Goal: Ask a question

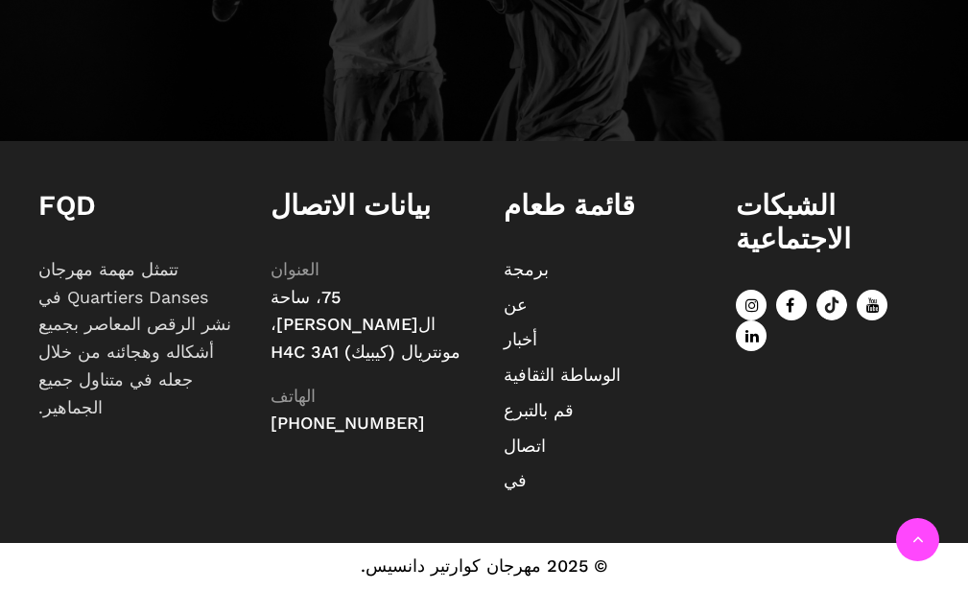
scroll to position [2203, 0]
click at [521, 449] on font "اتصال" at bounding box center [525, 446] width 42 height 20
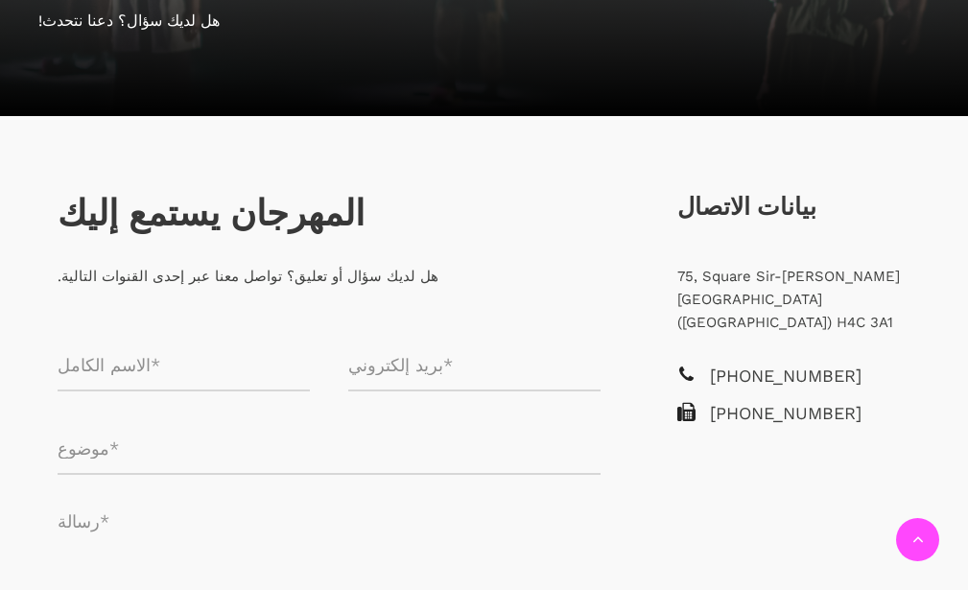
scroll to position [384, 0]
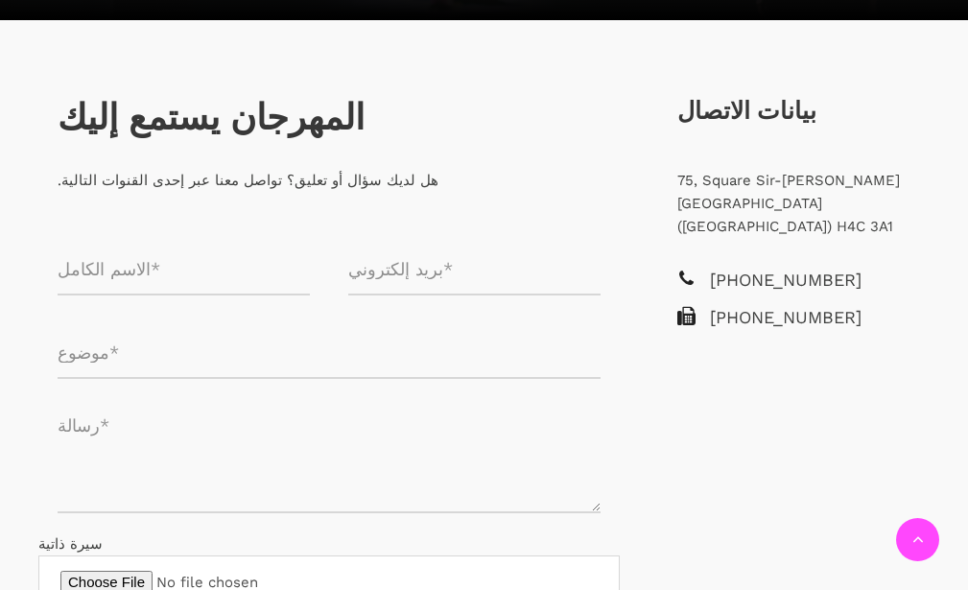
click at [119, 272] on input "نموذج الاتصال" at bounding box center [184, 270] width 252 height 51
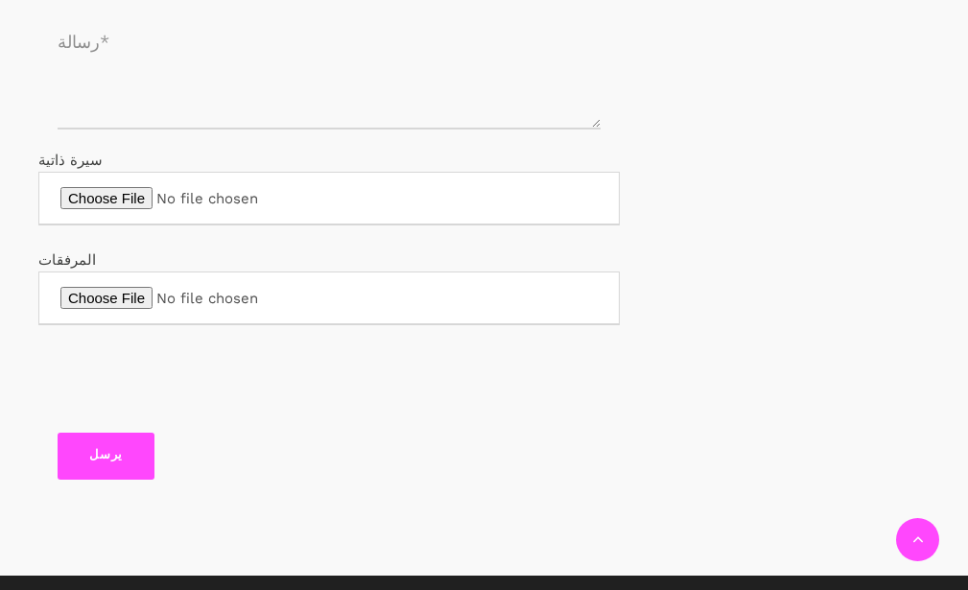
scroll to position [480, 0]
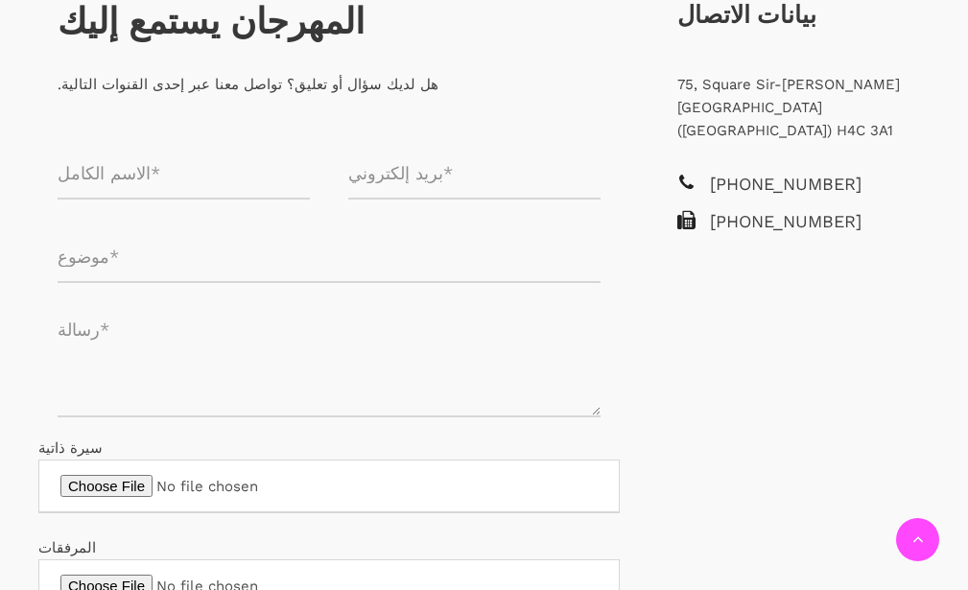
click at [123, 173] on input "نموذج الاتصال" at bounding box center [184, 174] width 252 height 51
type input "muhamAD SALAMA"
click at [148, 262] on input "نموذج الاتصال" at bounding box center [329, 257] width 543 height 51
paste input "inquiry"
type input "inquiry"
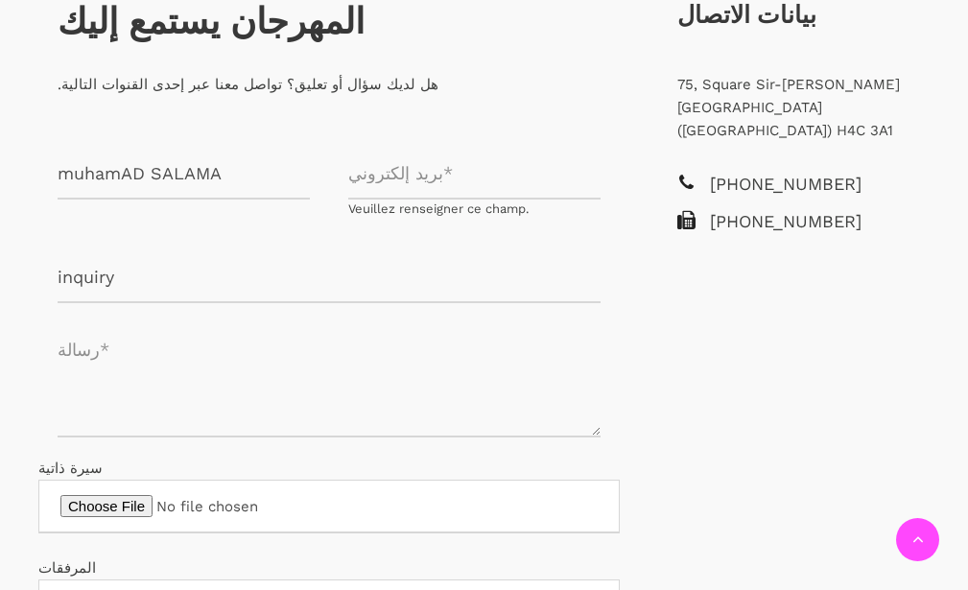
click at [107, 369] on textarea "نموذج الاتصال" at bounding box center [329, 379] width 543 height 115
paste textarea "Hello, I would like to ask about participating in the events, noting that I am …"
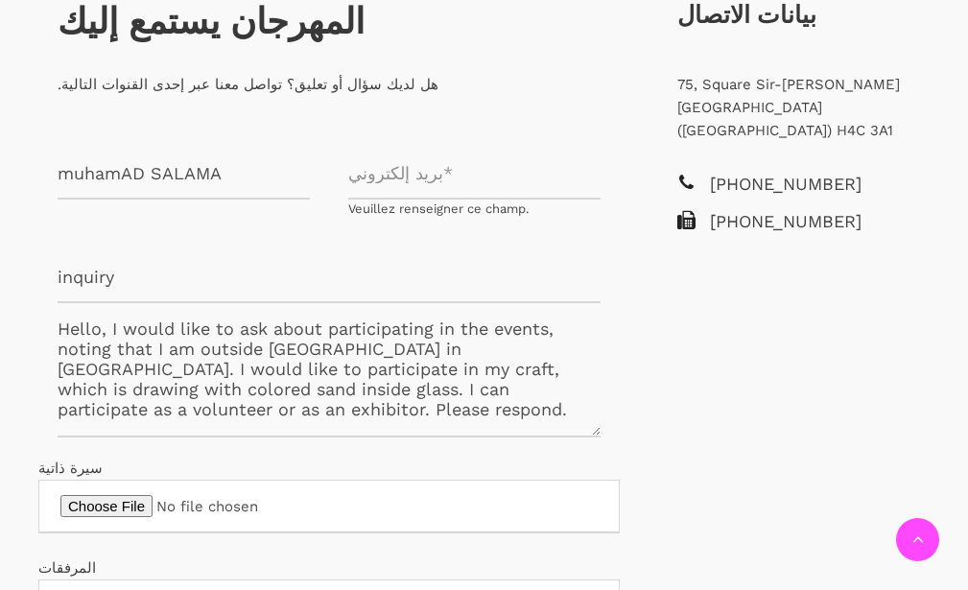
scroll to position [22, 0]
type textarea "Hello, I would like to ask about participating in the events, noting that I am …"
click at [381, 183] on input "نموذج الاتصال" at bounding box center [474, 174] width 252 height 51
type input "Z"
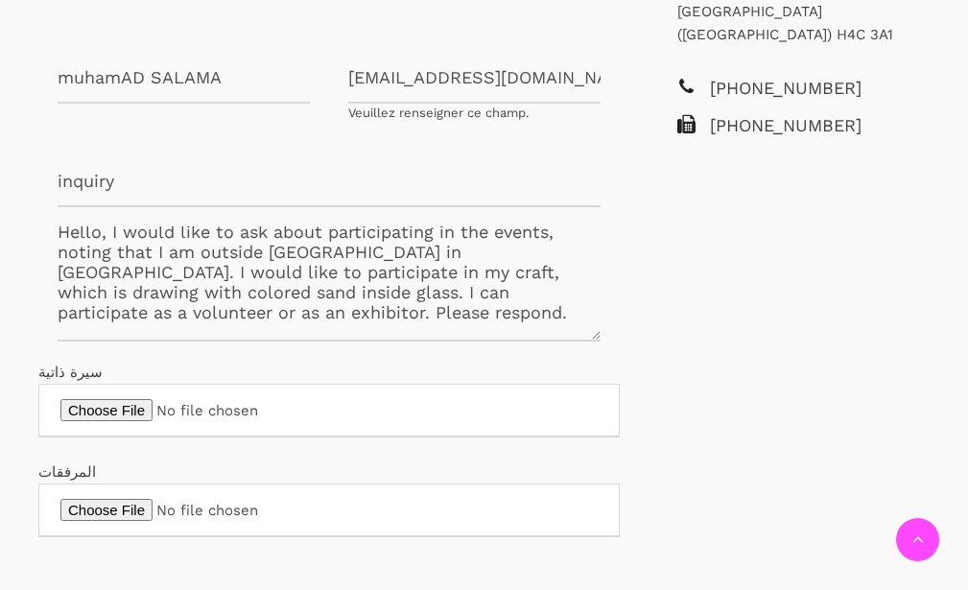
scroll to position [672, 0]
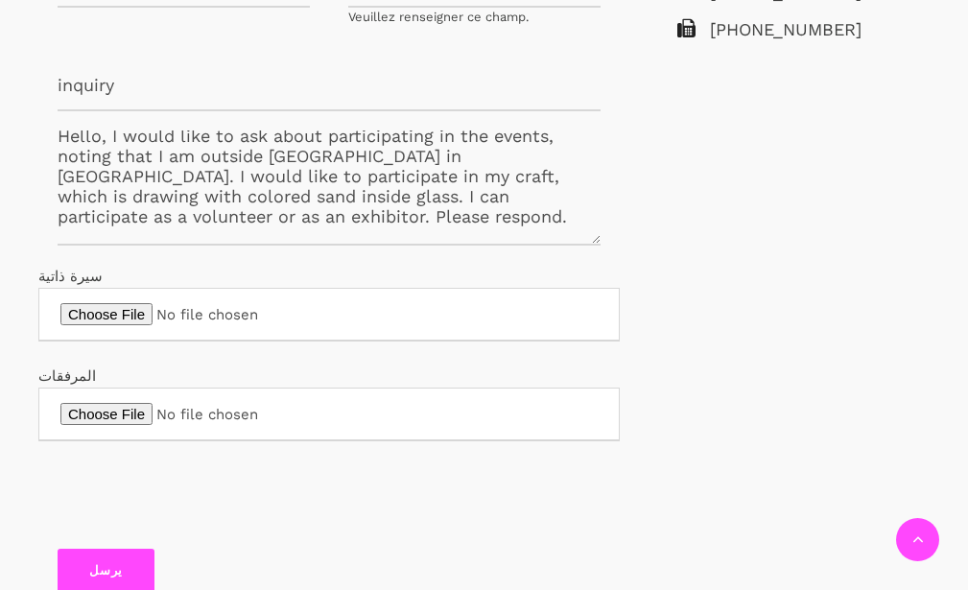
type input "[EMAIL_ADDRESS][DOMAIN_NAME]"
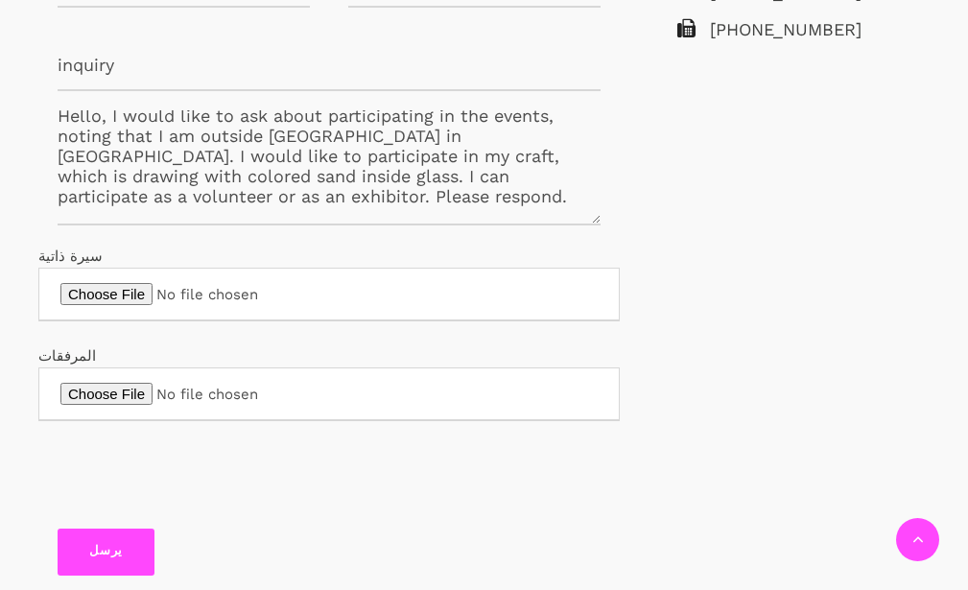
click at [89, 553] on input "يرسل" at bounding box center [106, 552] width 97 height 47
